Goal: Task Accomplishment & Management: Manage account settings

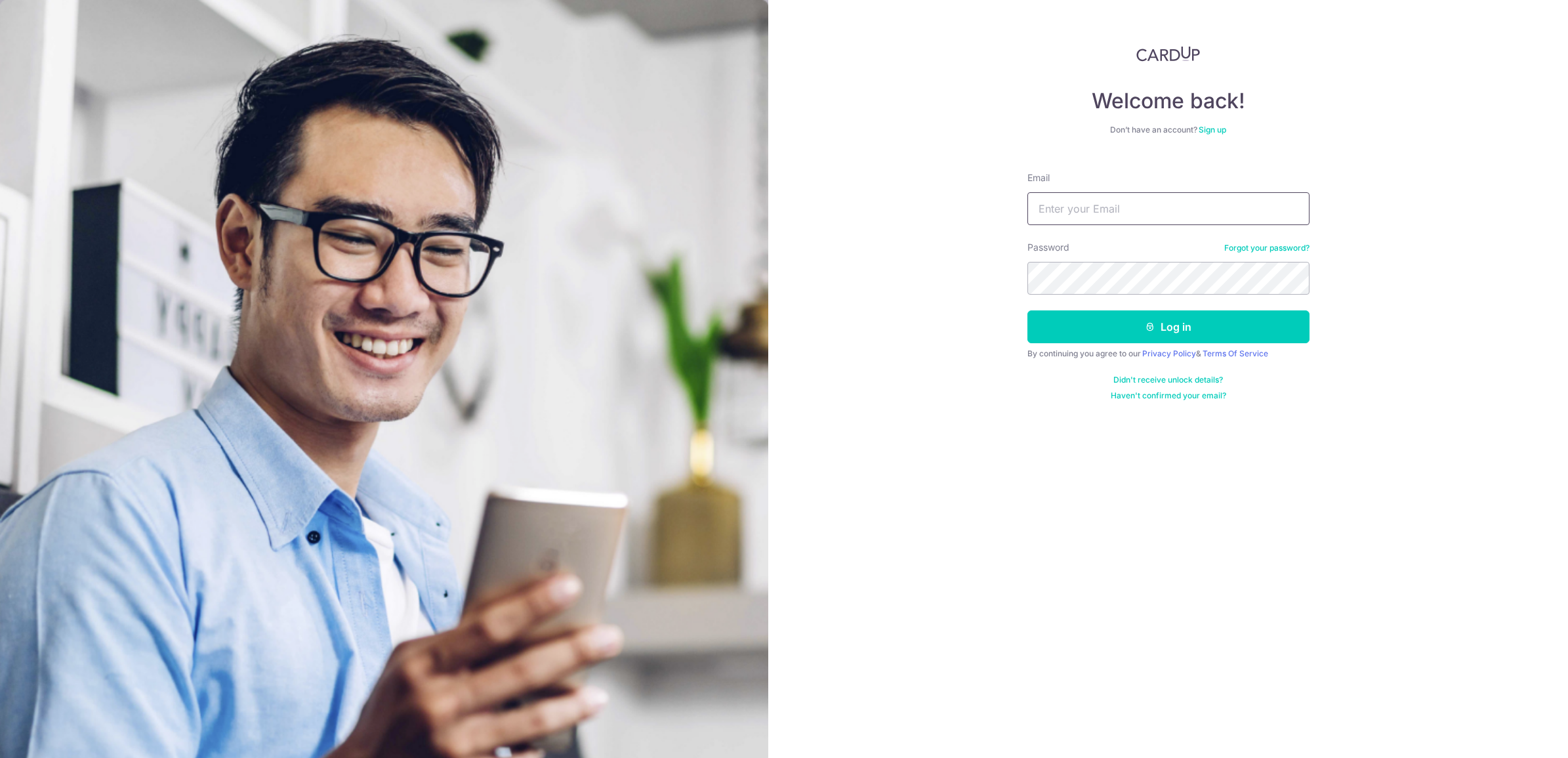
type input "[EMAIL_ADDRESS][DOMAIN_NAME]"
click at [1152, 333] on button "Log in" at bounding box center [1169, 327] width 282 height 33
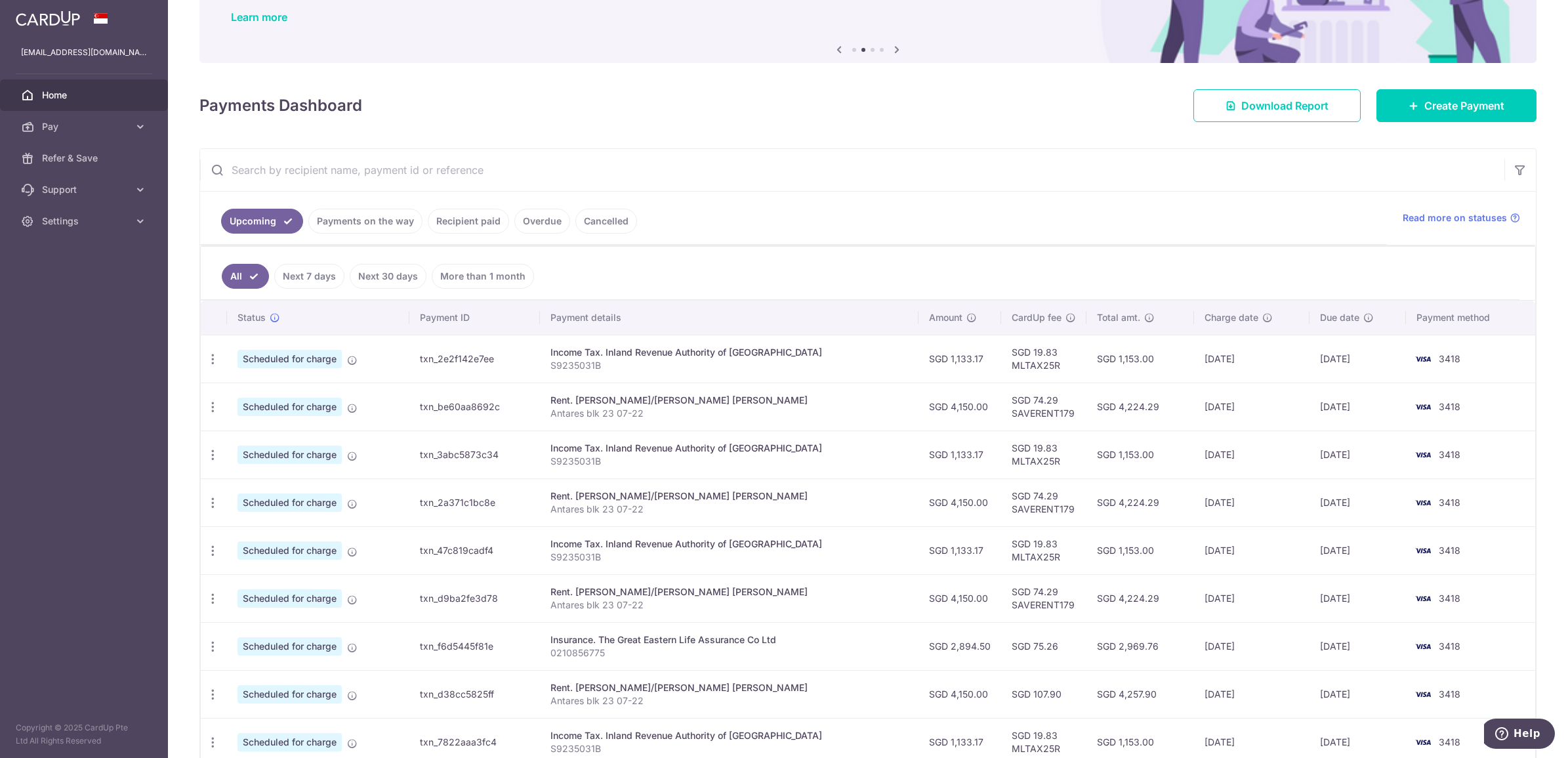
scroll to position [82, 0]
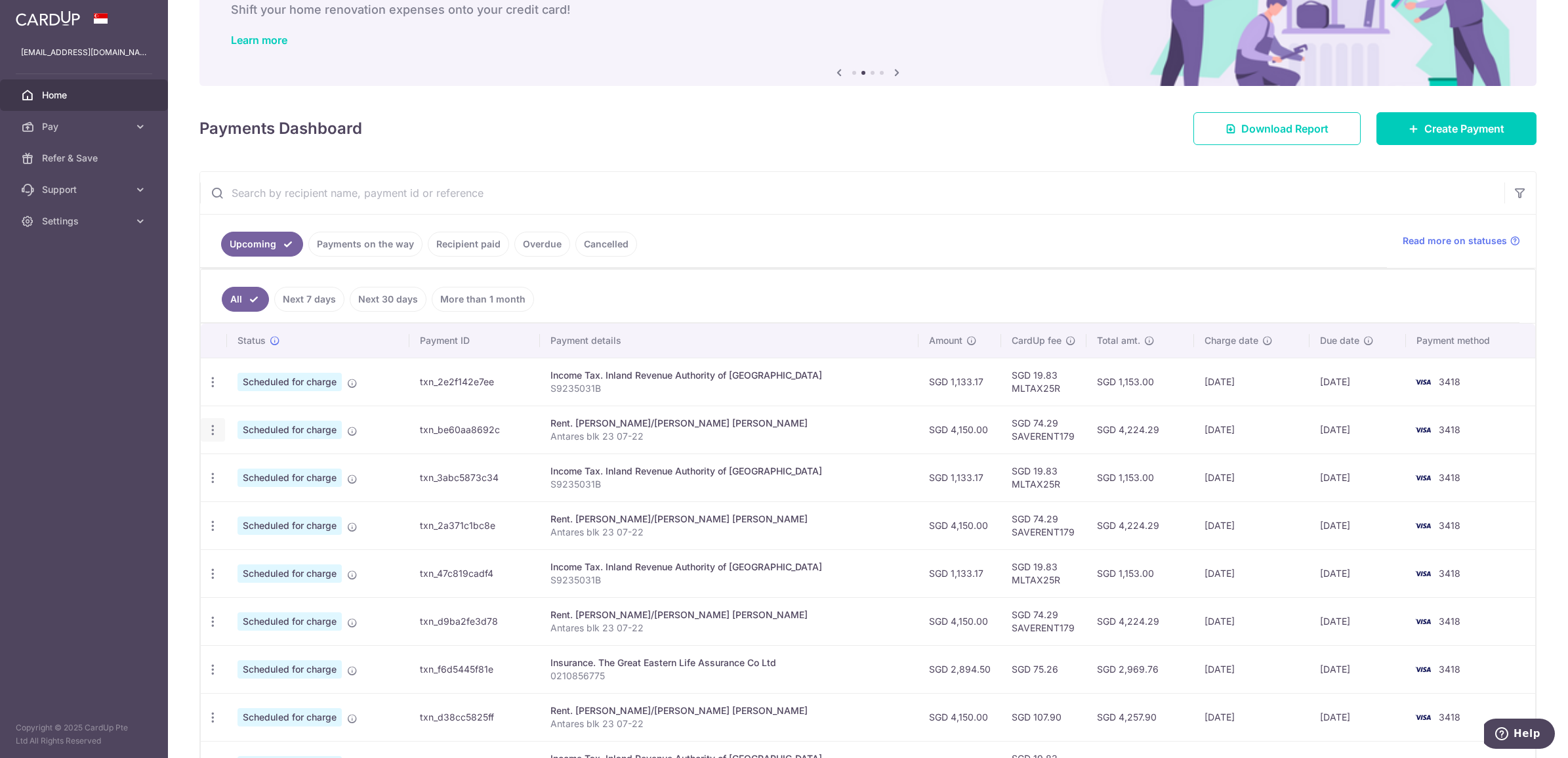
click at [211, 435] on icon "button" at bounding box center [213, 430] width 13 height 13
click at [273, 502] on span "Cancel payment" at bounding box center [283, 497] width 88 height 16
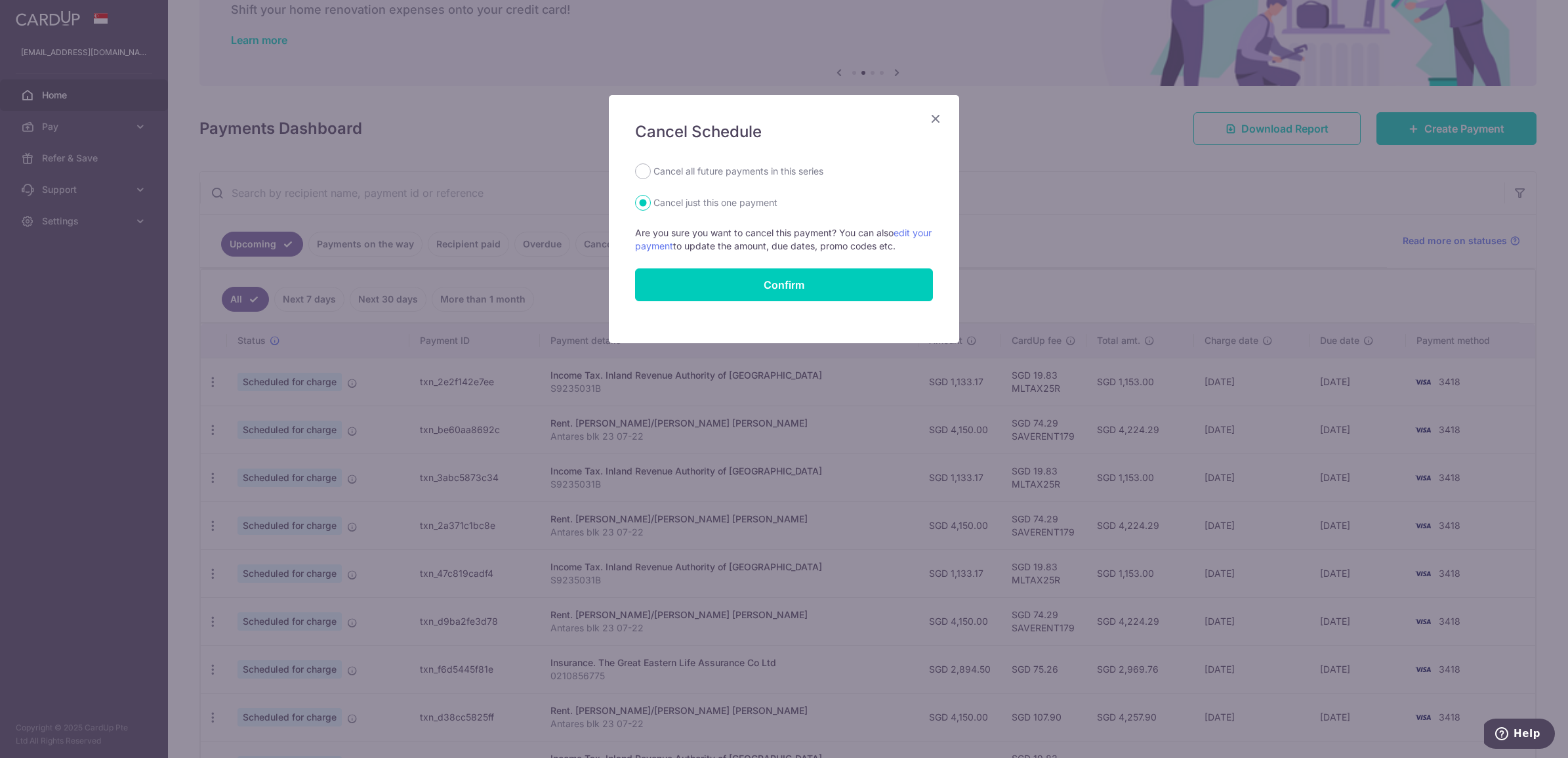
click at [717, 172] on label "Cancel all future payments in this series" at bounding box center [738, 171] width 170 height 16
click at [650, 172] on input "Cancel all future payments in this series" at bounding box center [642, 171] width 16 height 16
radio input "true"
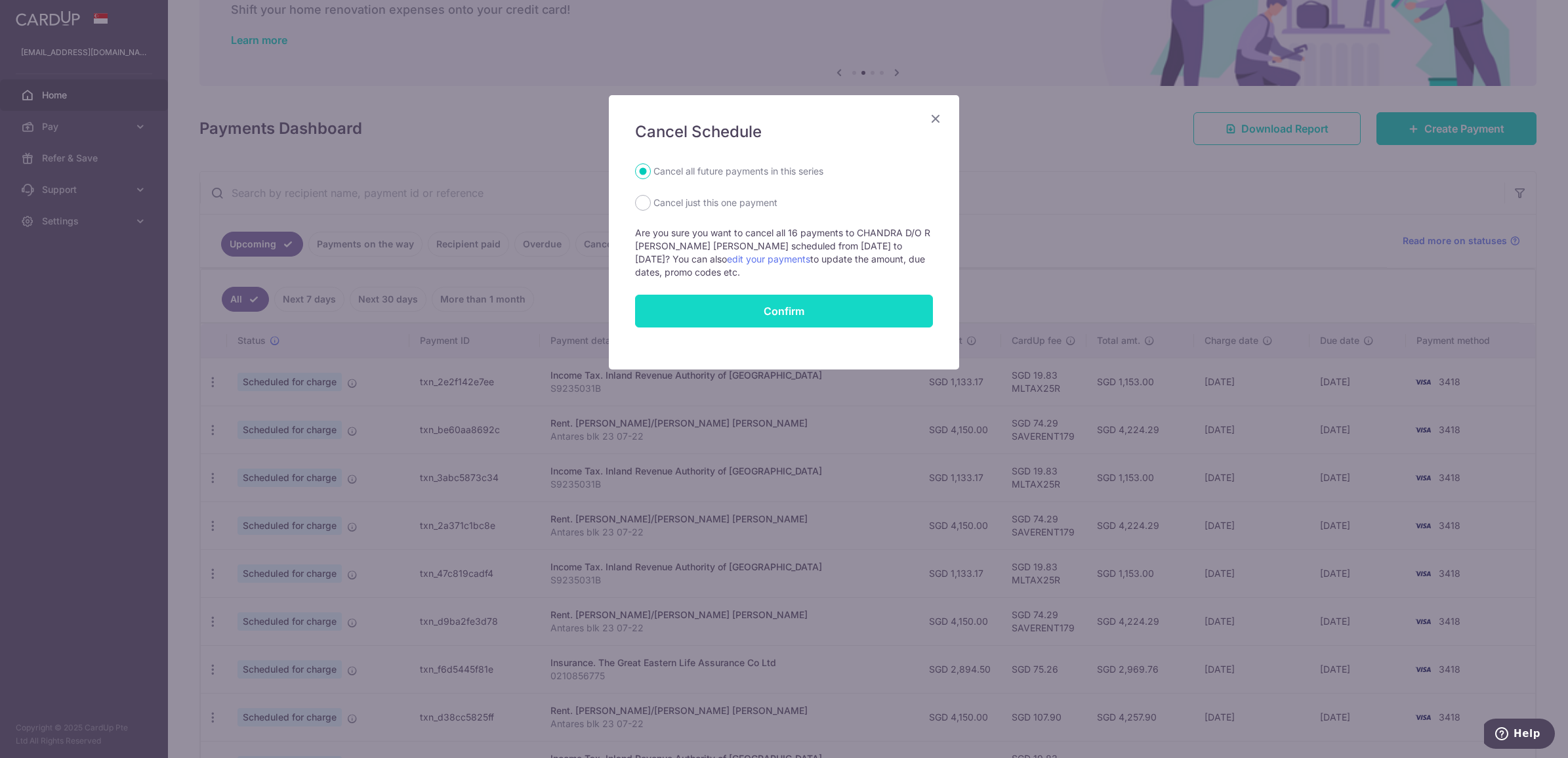
click at [772, 319] on button "Confirm" at bounding box center [783, 311] width 298 height 33
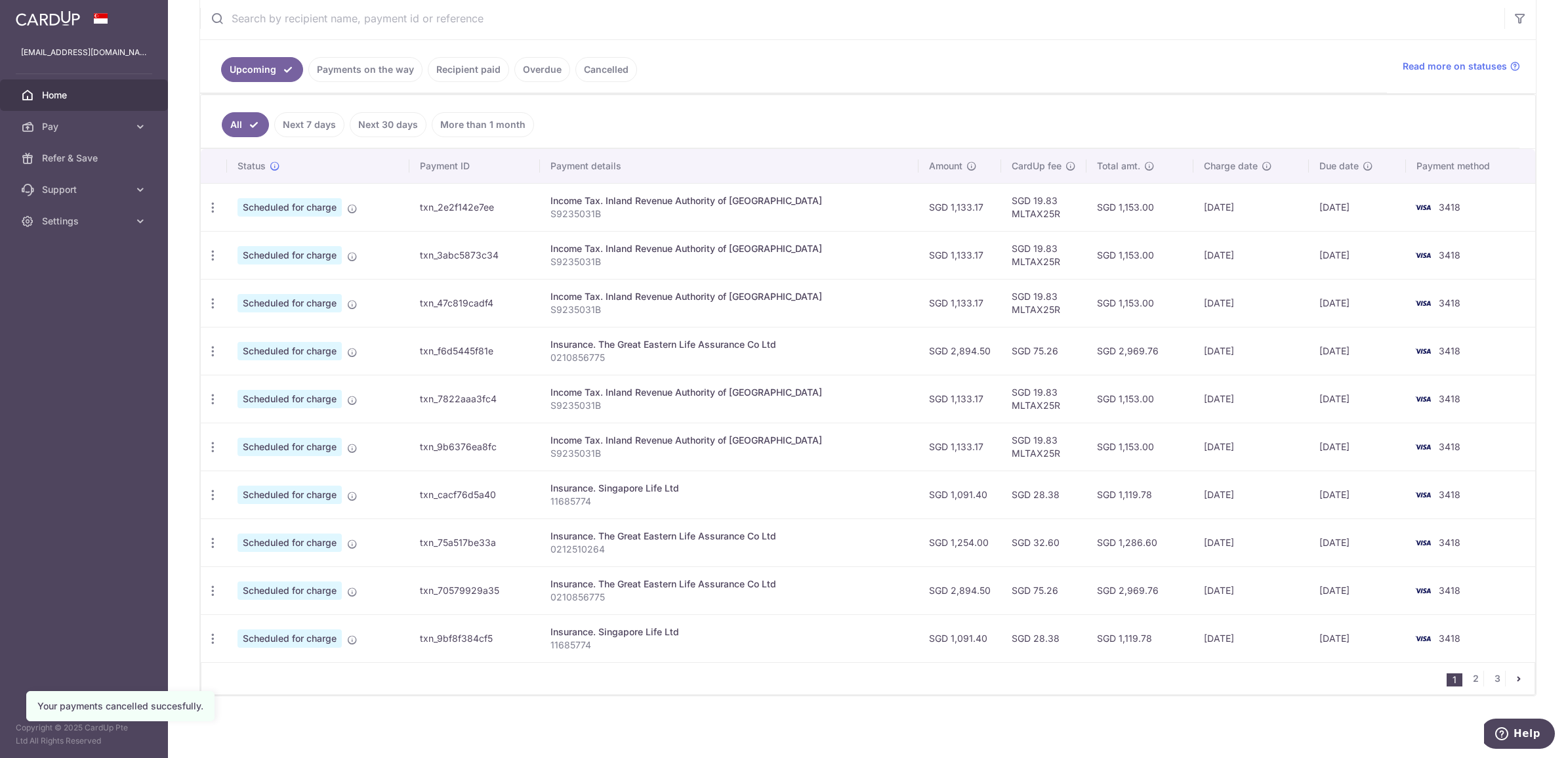
scroll to position [261, 0]
click at [213, 201] on icon "button" at bounding box center [213, 208] width 13 height 13
click at [264, 273] on span "Cancel payment" at bounding box center [283, 275] width 88 height 16
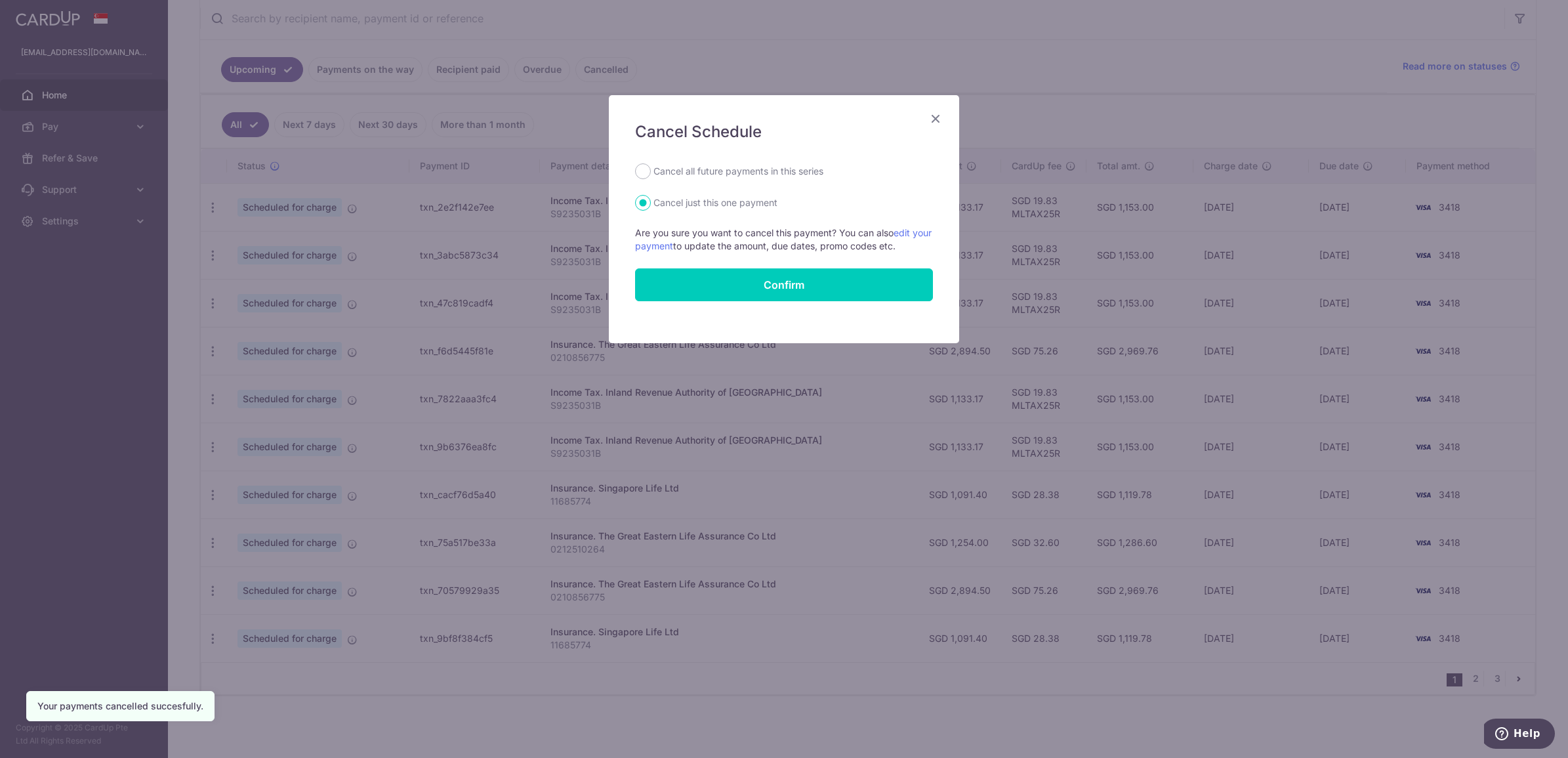
click at [683, 169] on label "Cancel all future payments in this series" at bounding box center [738, 171] width 170 height 16
click at [650, 169] on input "Cancel all future payments in this series" at bounding box center [642, 171] width 16 height 16
radio input "true"
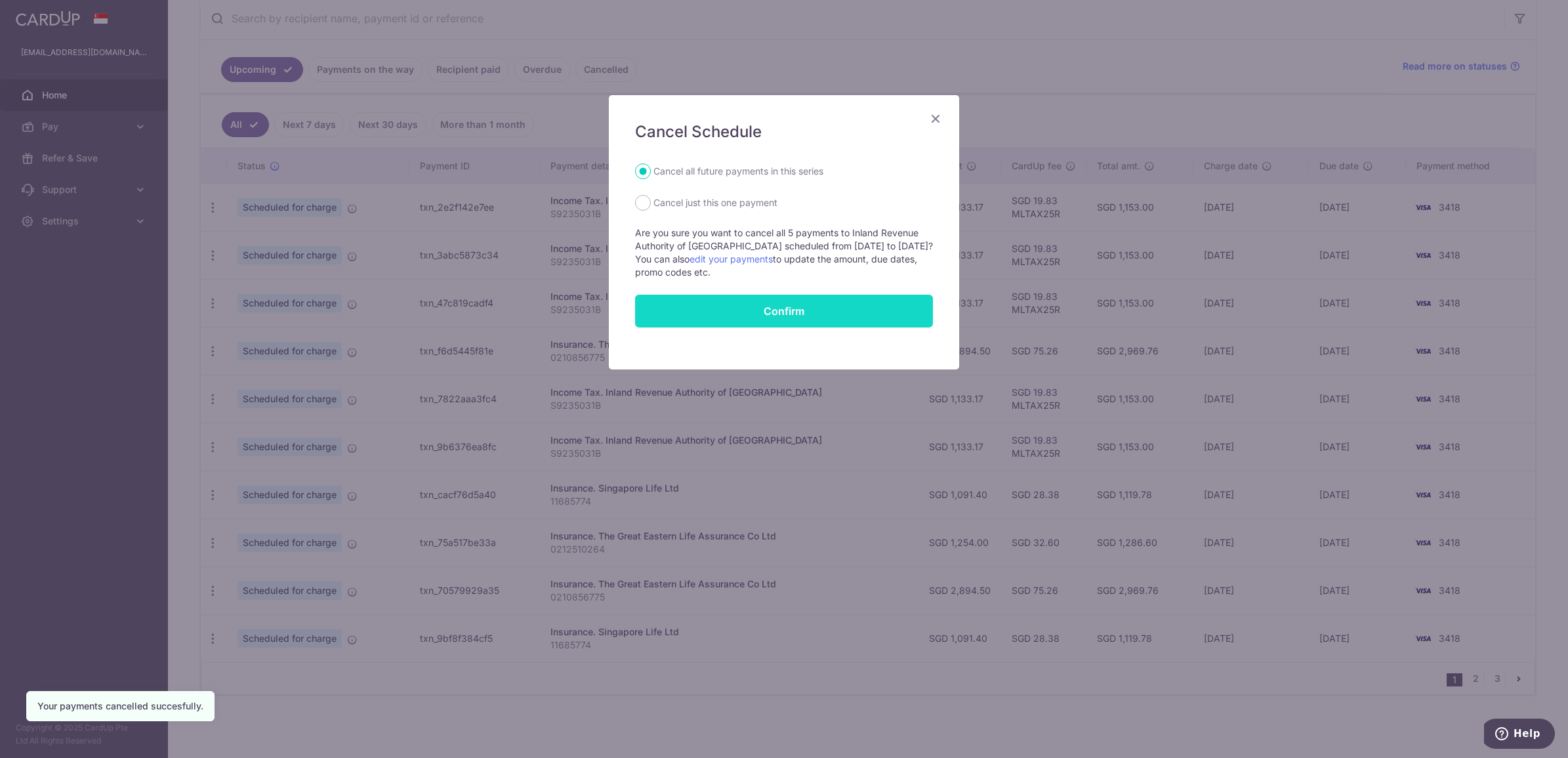
click at [756, 313] on button "Confirm" at bounding box center [783, 311] width 298 height 33
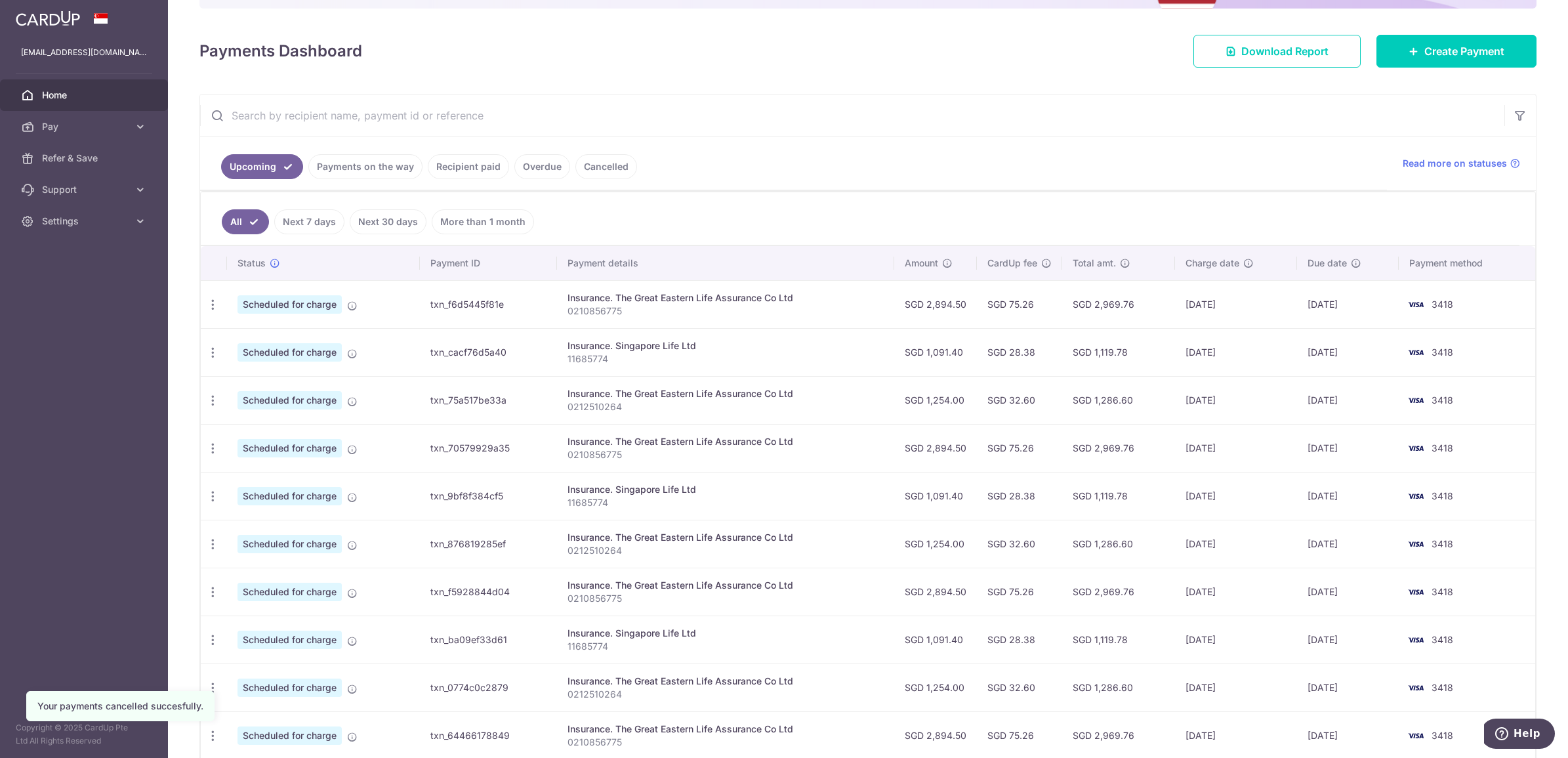
scroll to position [164, 0]
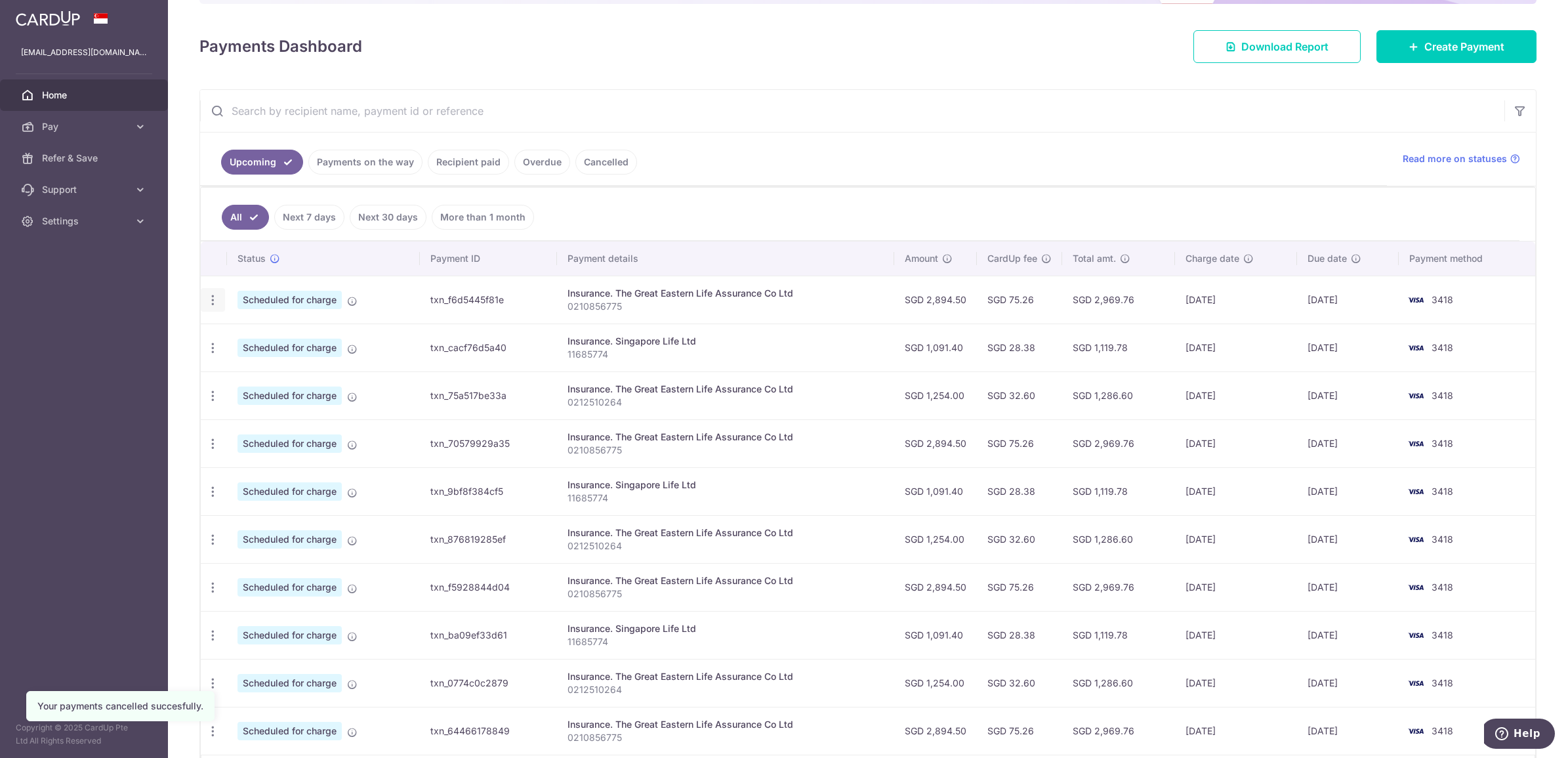
click at [211, 297] on icon "button" at bounding box center [213, 300] width 13 height 13
click at [296, 375] on span "Cancel payment" at bounding box center [283, 368] width 88 height 16
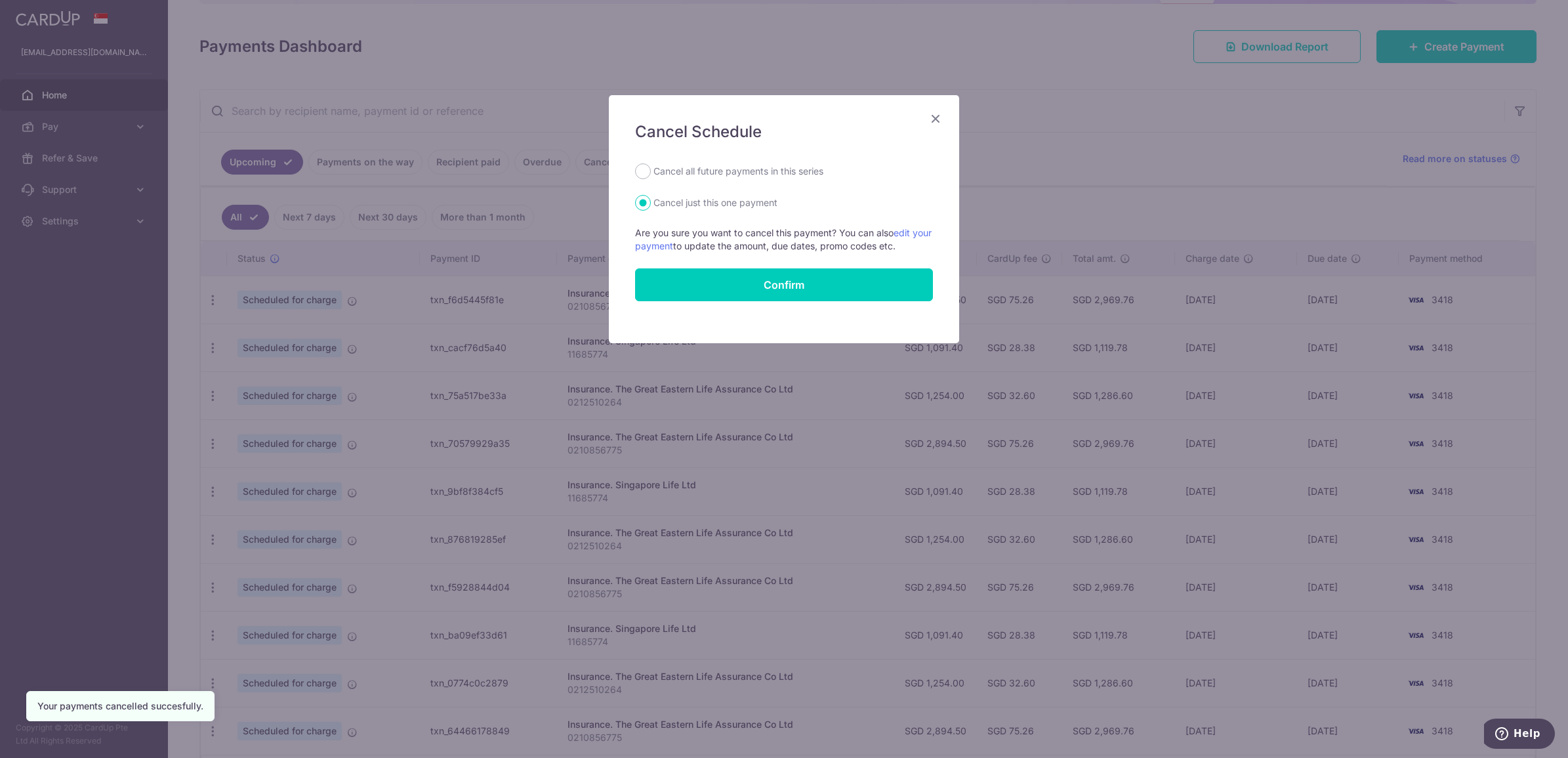
click at [728, 175] on label "Cancel all future payments in this series" at bounding box center [738, 171] width 170 height 16
click at [650, 175] on input "Cancel all future payments in this series" at bounding box center [642, 171] width 16 height 16
radio input "true"
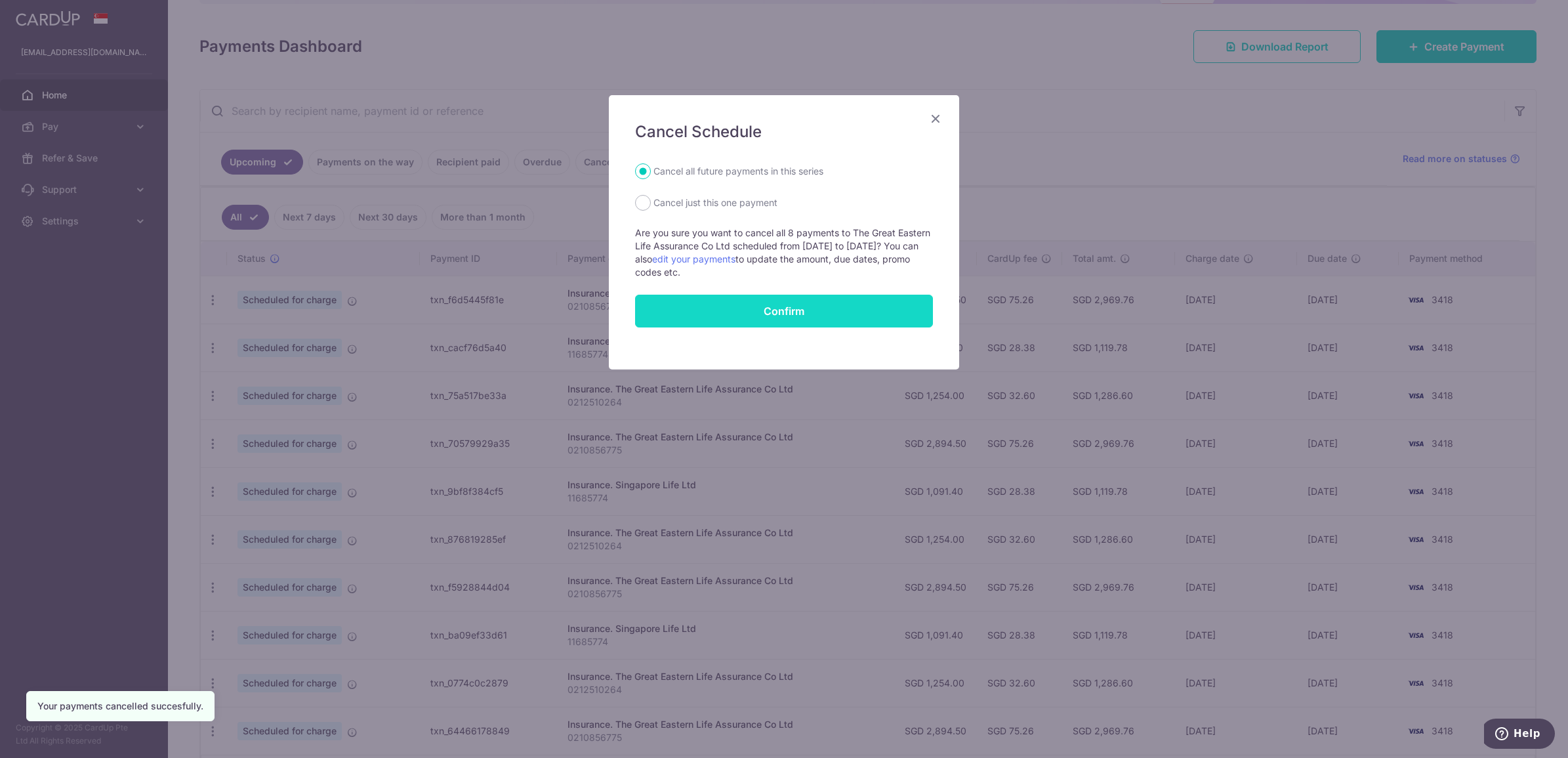
click at [762, 310] on button "Confirm" at bounding box center [783, 311] width 298 height 33
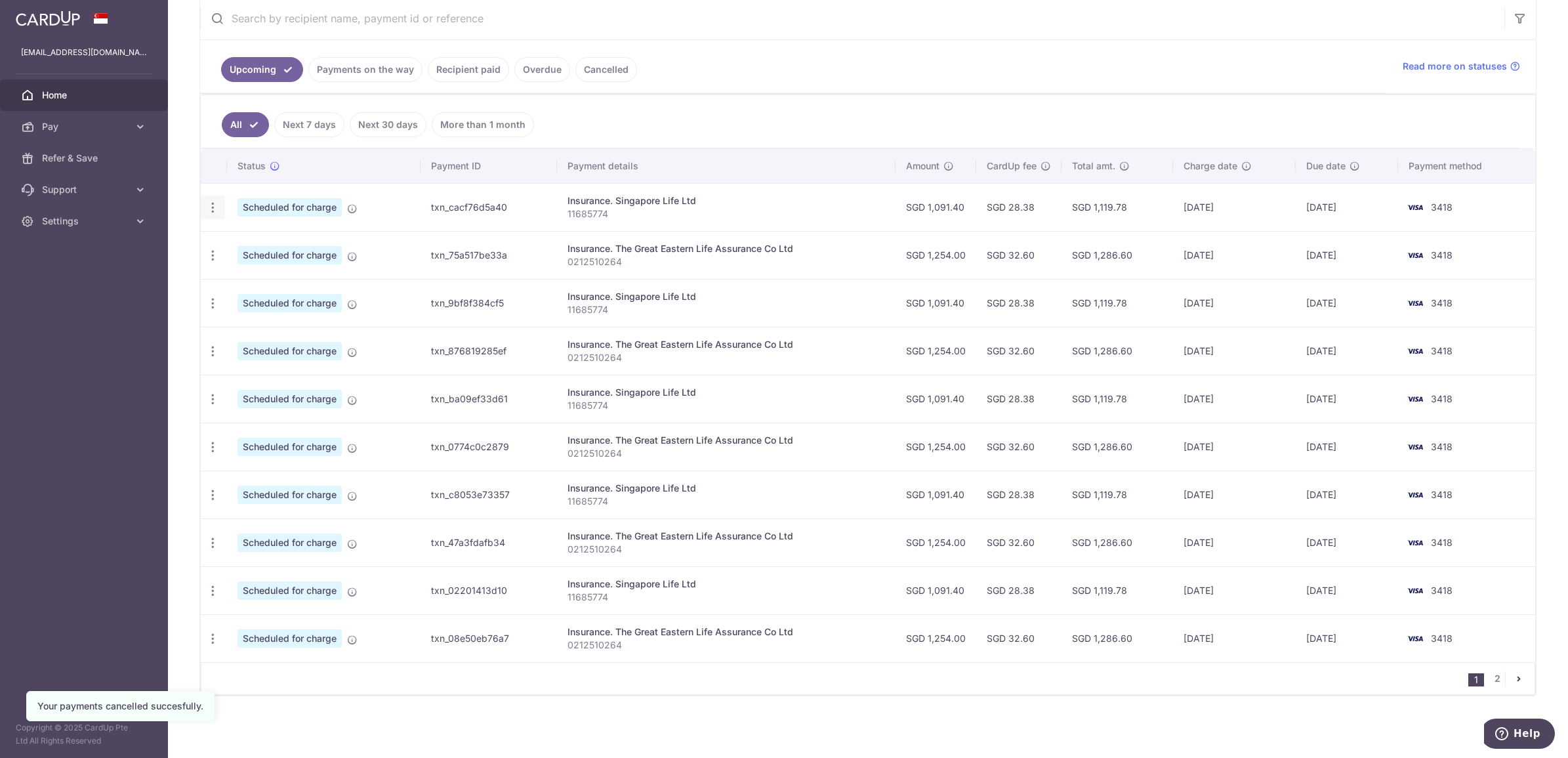
click at [214, 204] on icon "button" at bounding box center [213, 208] width 13 height 13
click at [287, 276] on span "Cancel payment" at bounding box center [283, 275] width 88 height 16
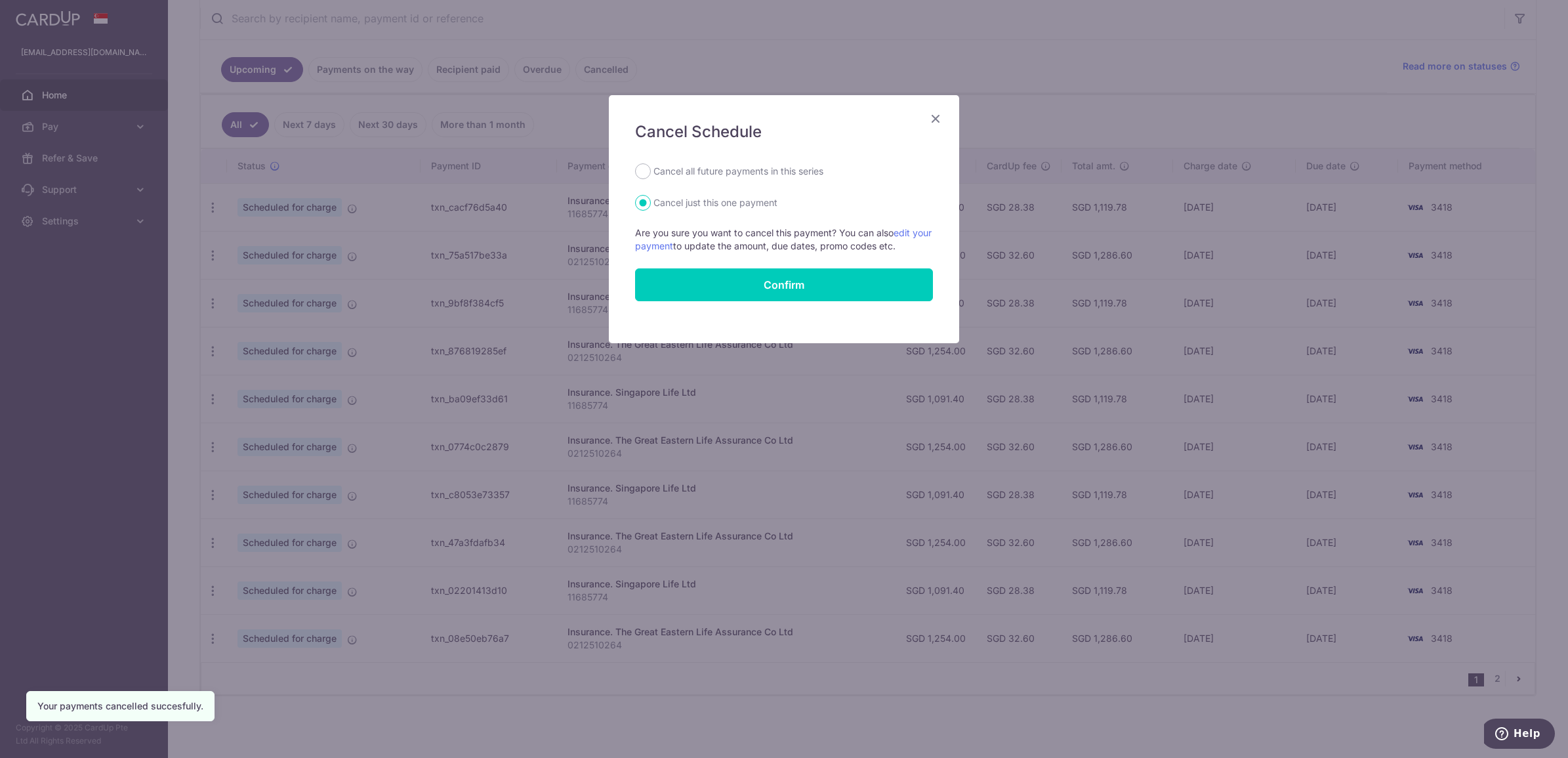
click at [705, 174] on label "Cancel all future payments in this series" at bounding box center [738, 171] width 170 height 16
click at [650, 174] on input "Cancel all future payments in this series" at bounding box center [642, 171] width 16 height 16
radio input "true"
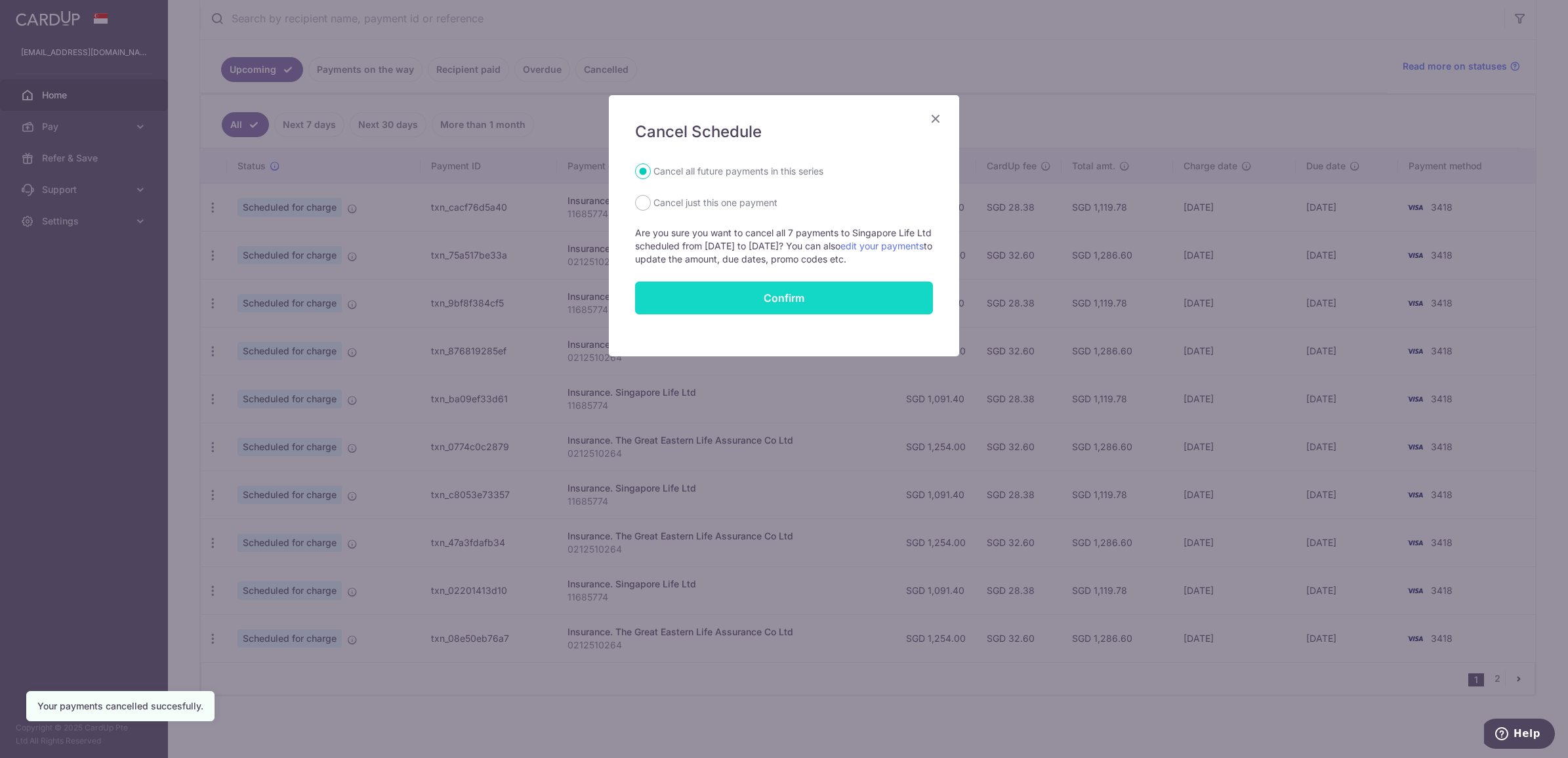
click at [750, 313] on button "Confirm" at bounding box center [783, 298] width 298 height 33
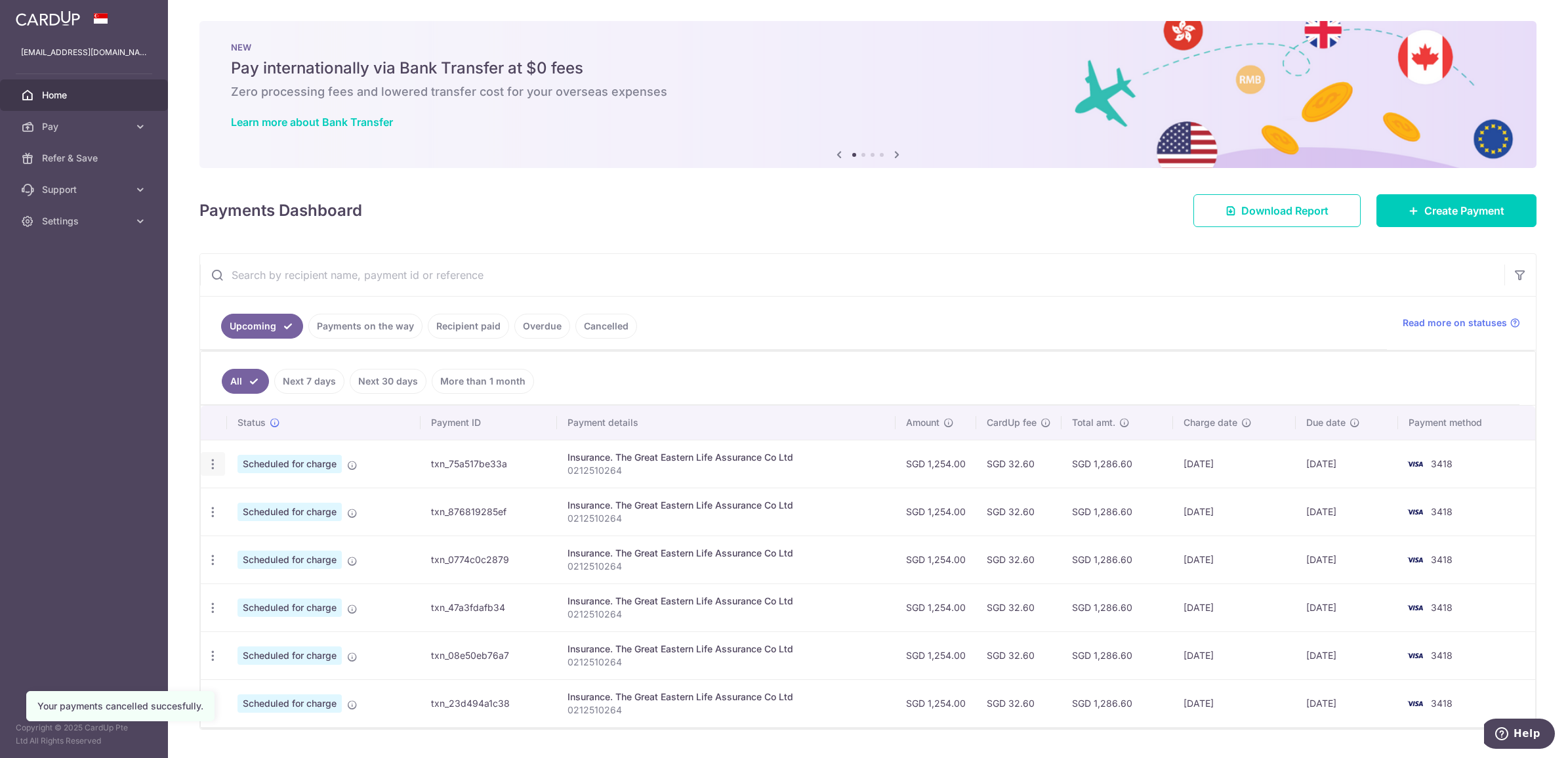
click at [208, 464] on icon "button" at bounding box center [213, 464] width 13 height 13
click at [281, 537] on span "Cancel payment" at bounding box center [283, 532] width 88 height 16
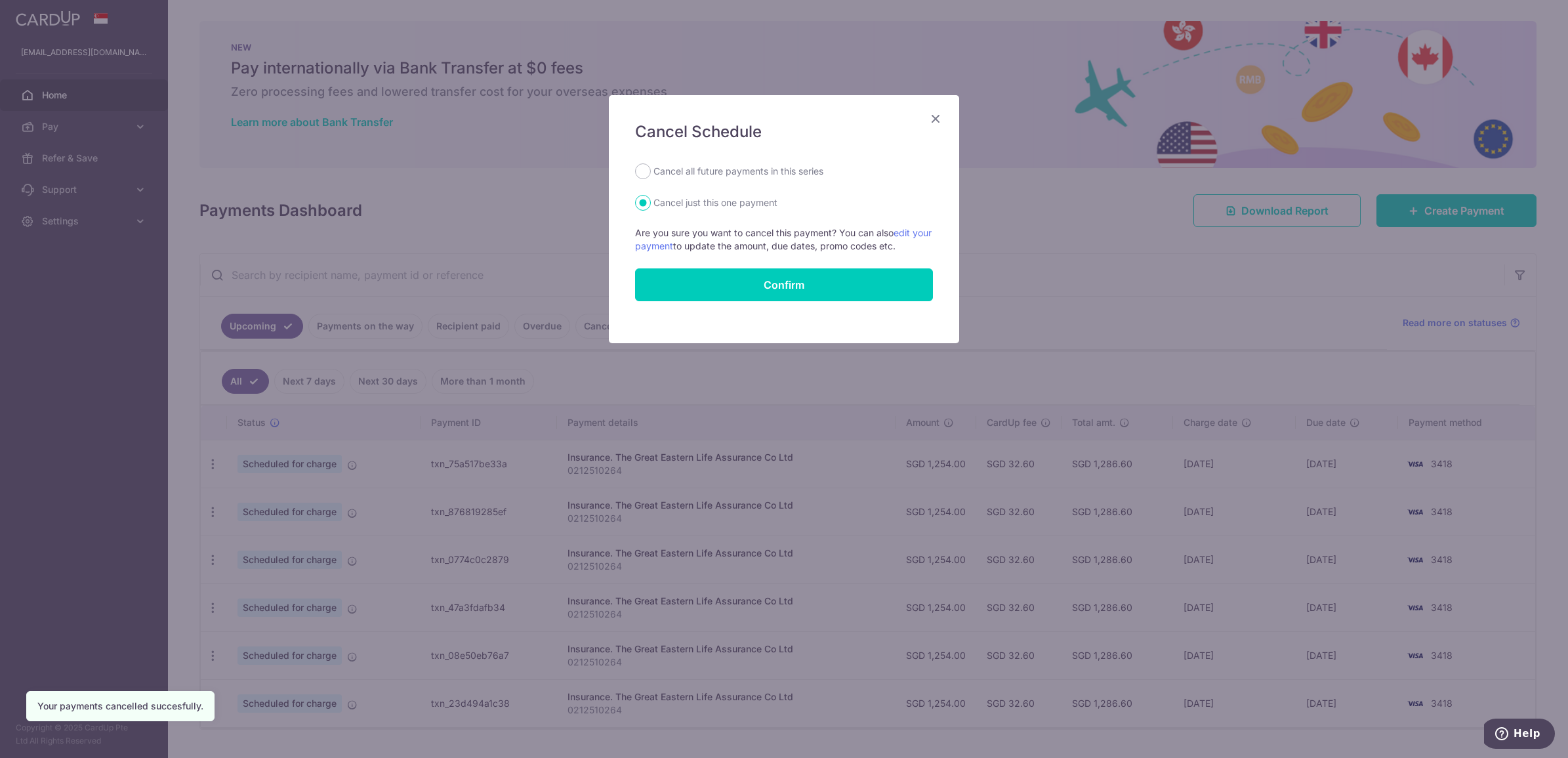
click at [739, 168] on label "Cancel all future payments in this series" at bounding box center [738, 171] width 170 height 16
click at [650, 168] on input "Cancel all future payments in this series" at bounding box center [642, 171] width 16 height 16
radio input "true"
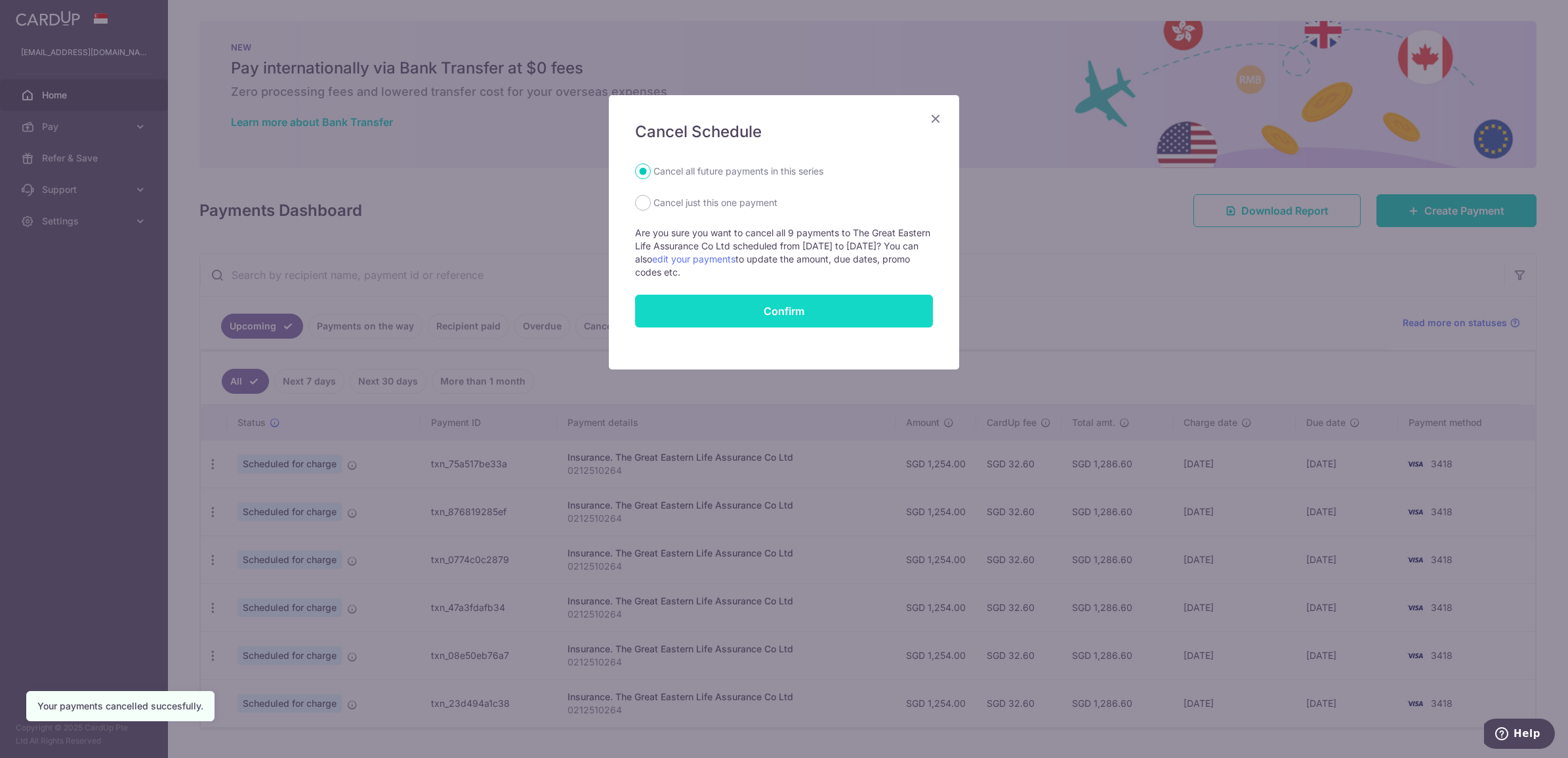
click at [776, 310] on button "Confirm" at bounding box center [783, 311] width 298 height 33
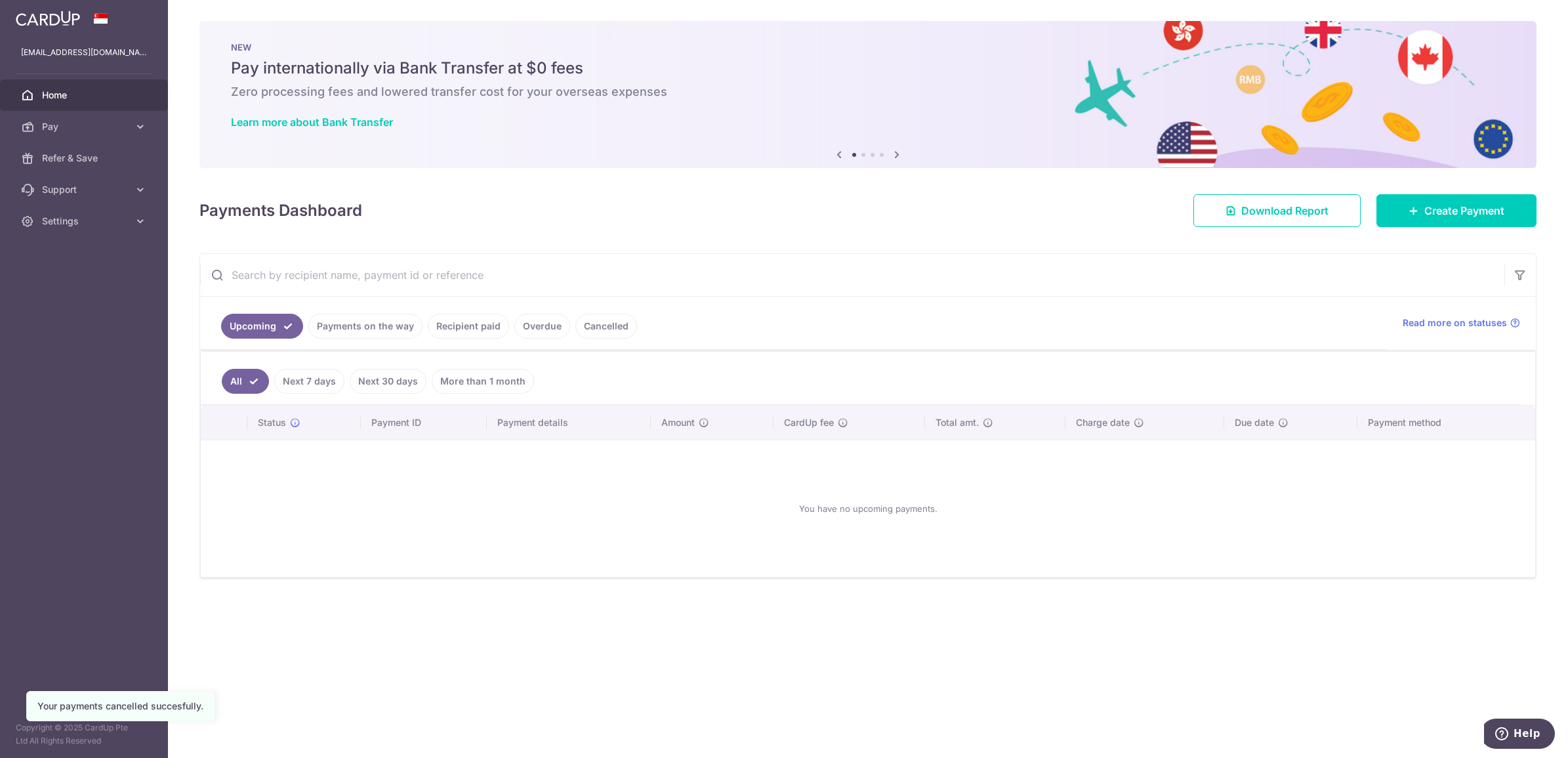
click at [532, 595] on div "× Pause Schedule Pause all future payments in this series Pause just this one p…" at bounding box center [868, 379] width 1400 height 758
